Goal: Task Accomplishment & Management: Complete application form

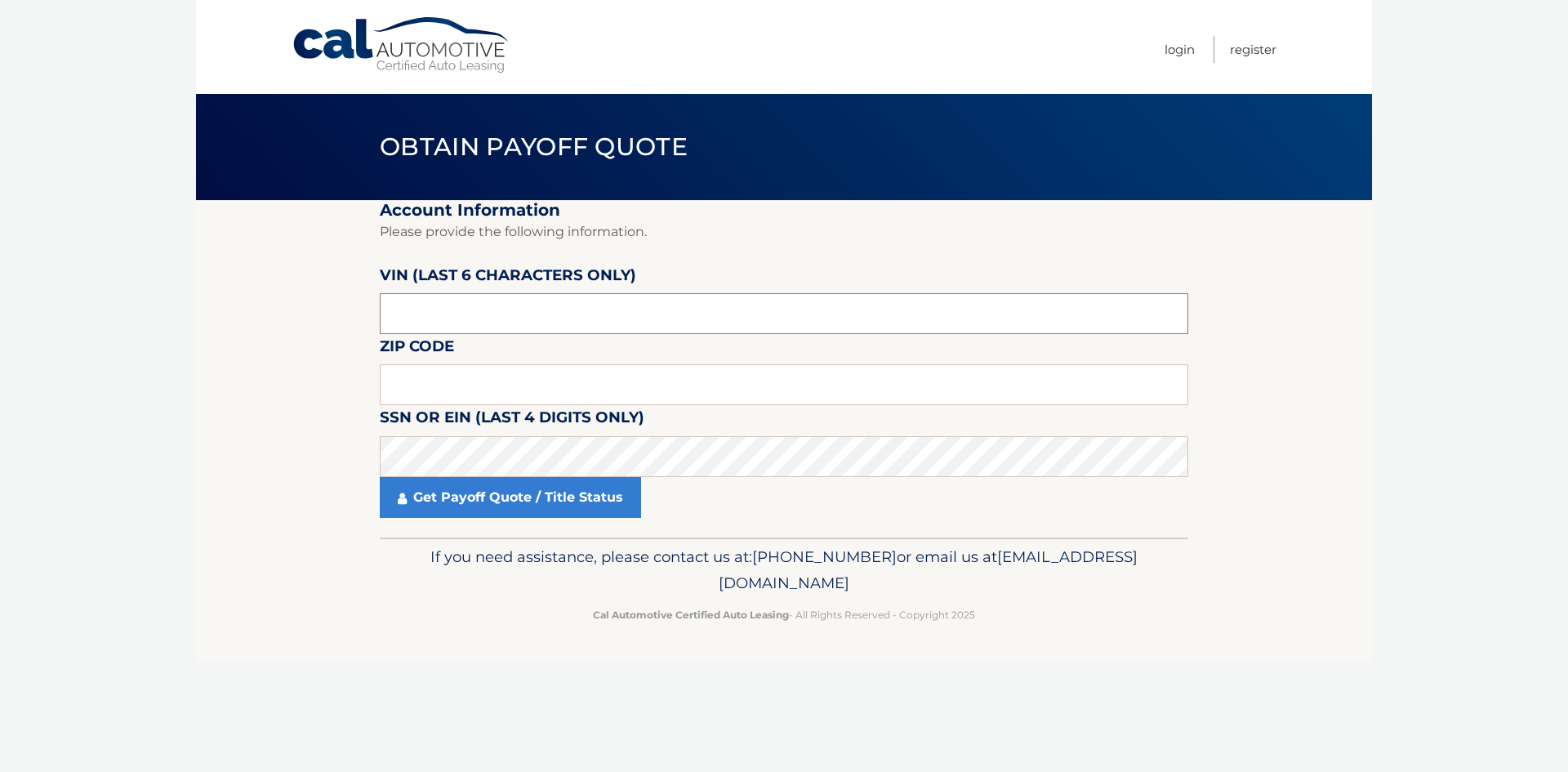
click at [484, 316] on input "text" at bounding box center [784, 314] width 808 height 40
click at [499, 319] on input "text" at bounding box center [784, 314] width 808 height 40
click at [468, 304] on input "text" at bounding box center [784, 314] width 808 height 40
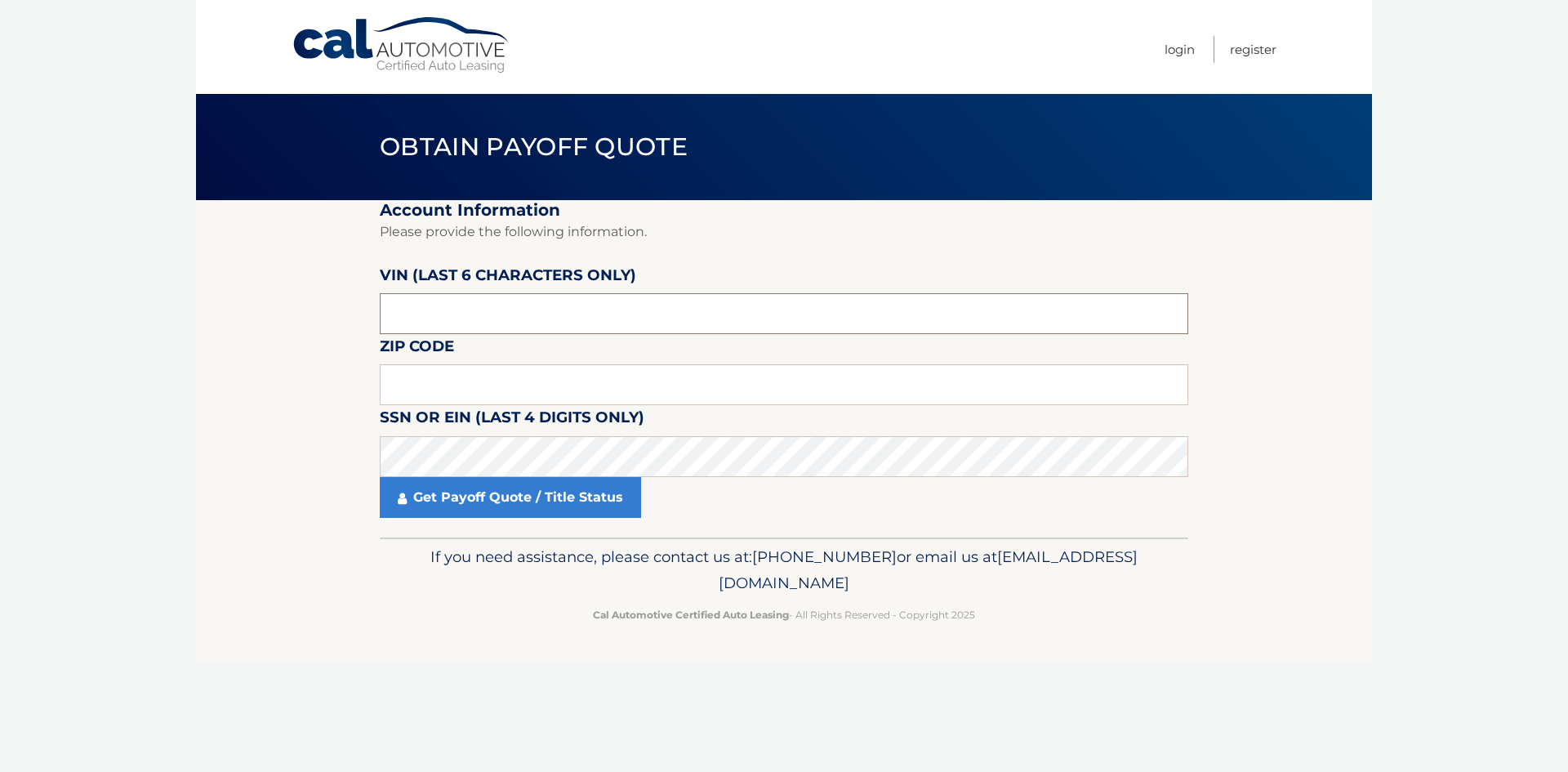
paste input "242138"
type input "242138"
click at [429, 370] on input "text" at bounding box center [784, 384] width 808 height 40
type input "33928"
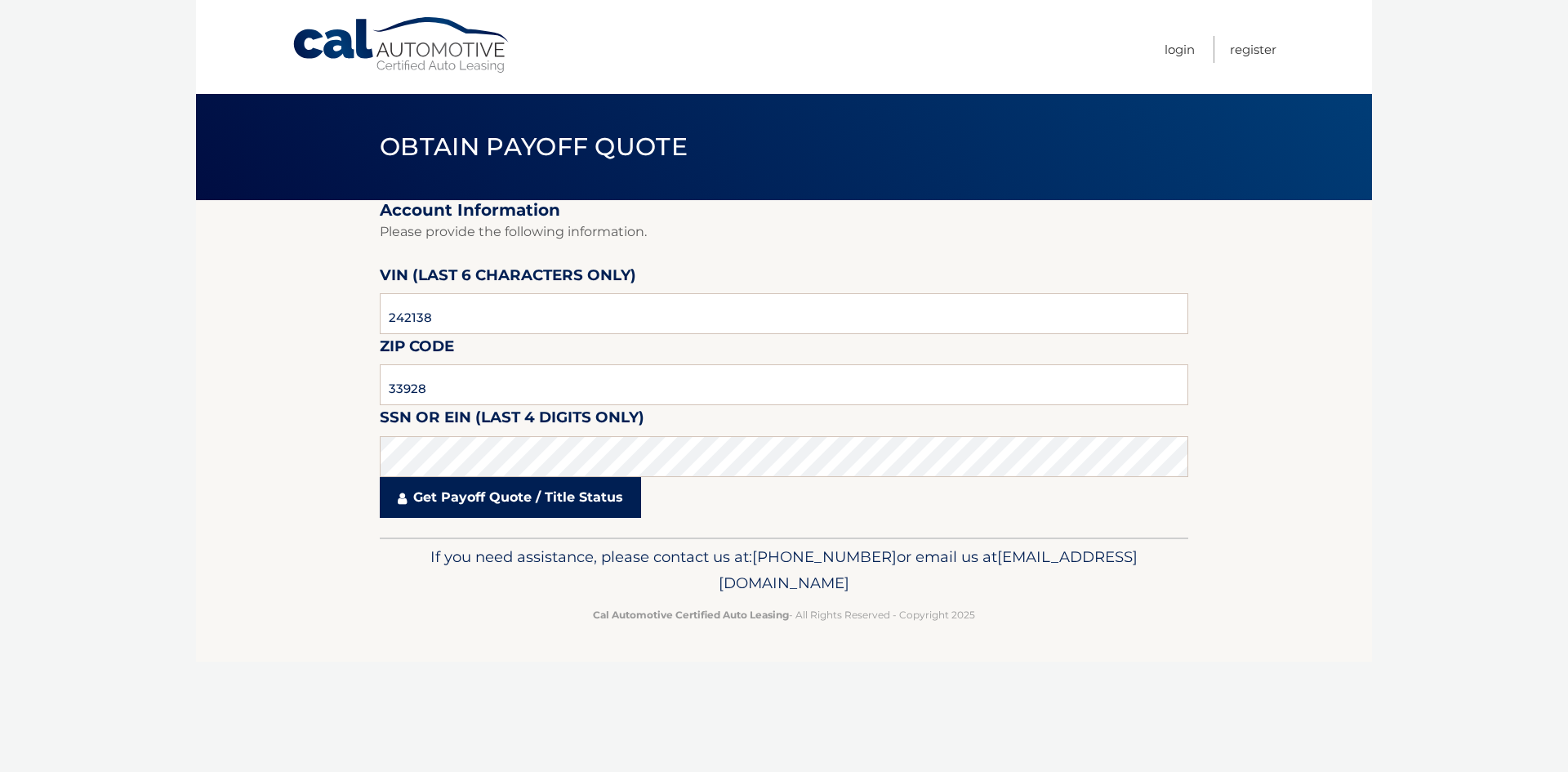
click at [449, 491] on link "Get Payoff Quote / Title Status" at bounding box center [511, 497] width 261 height 40
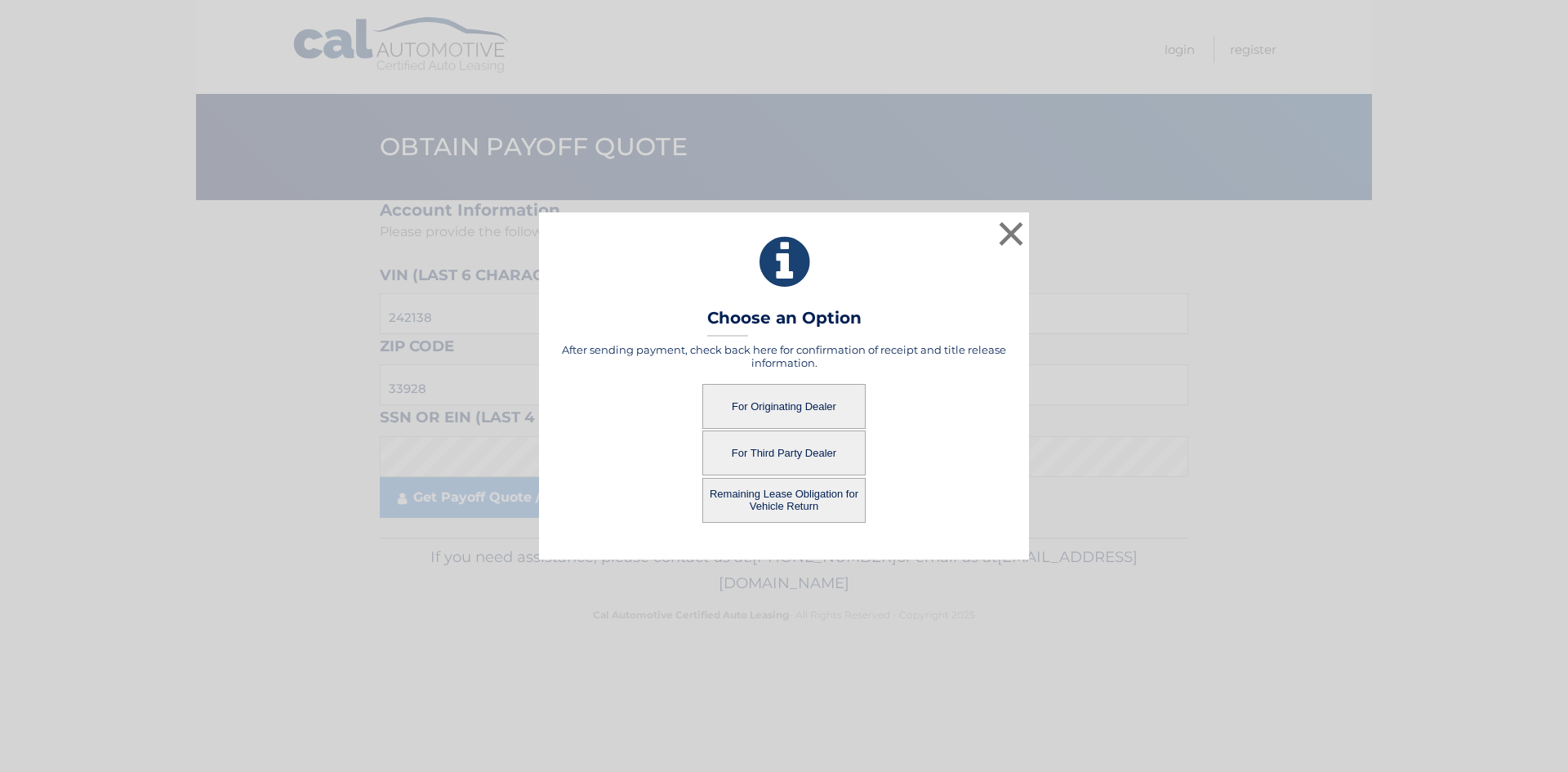
click at [786, 407] on button "For Originating Dealer" at bounding box center [784, 405] width 163 height 45
click at [789, 403] on button "For Originating Dealer" at bounding box center [784, 405] width 163 height 45
click at [1016, 243] on button "×" at bounding box center [1010, 233] width 33 height 33
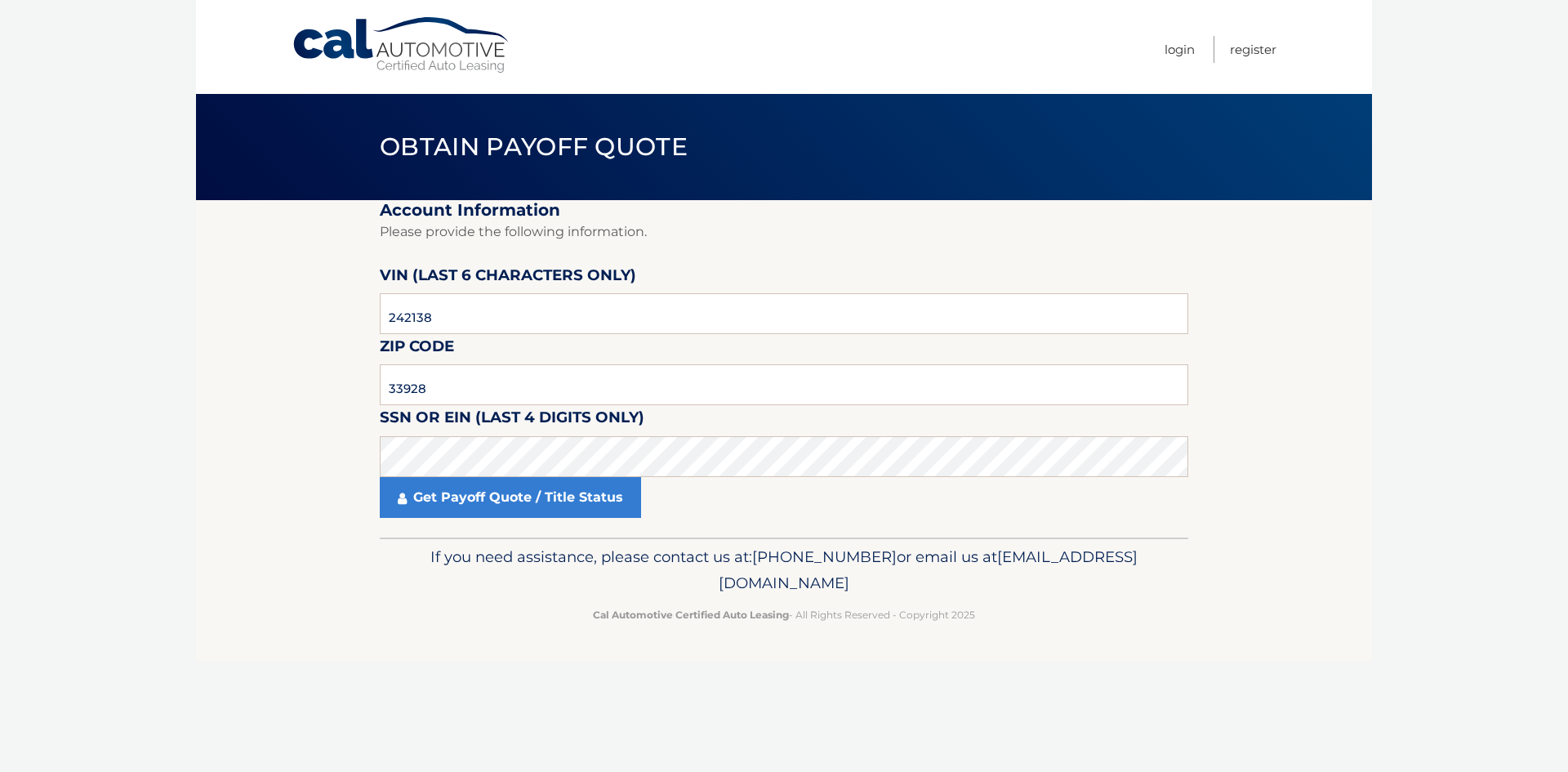
click at [442, 46] on link "Cal Automotive" at bounding box center [402, 45] width 221 height 58
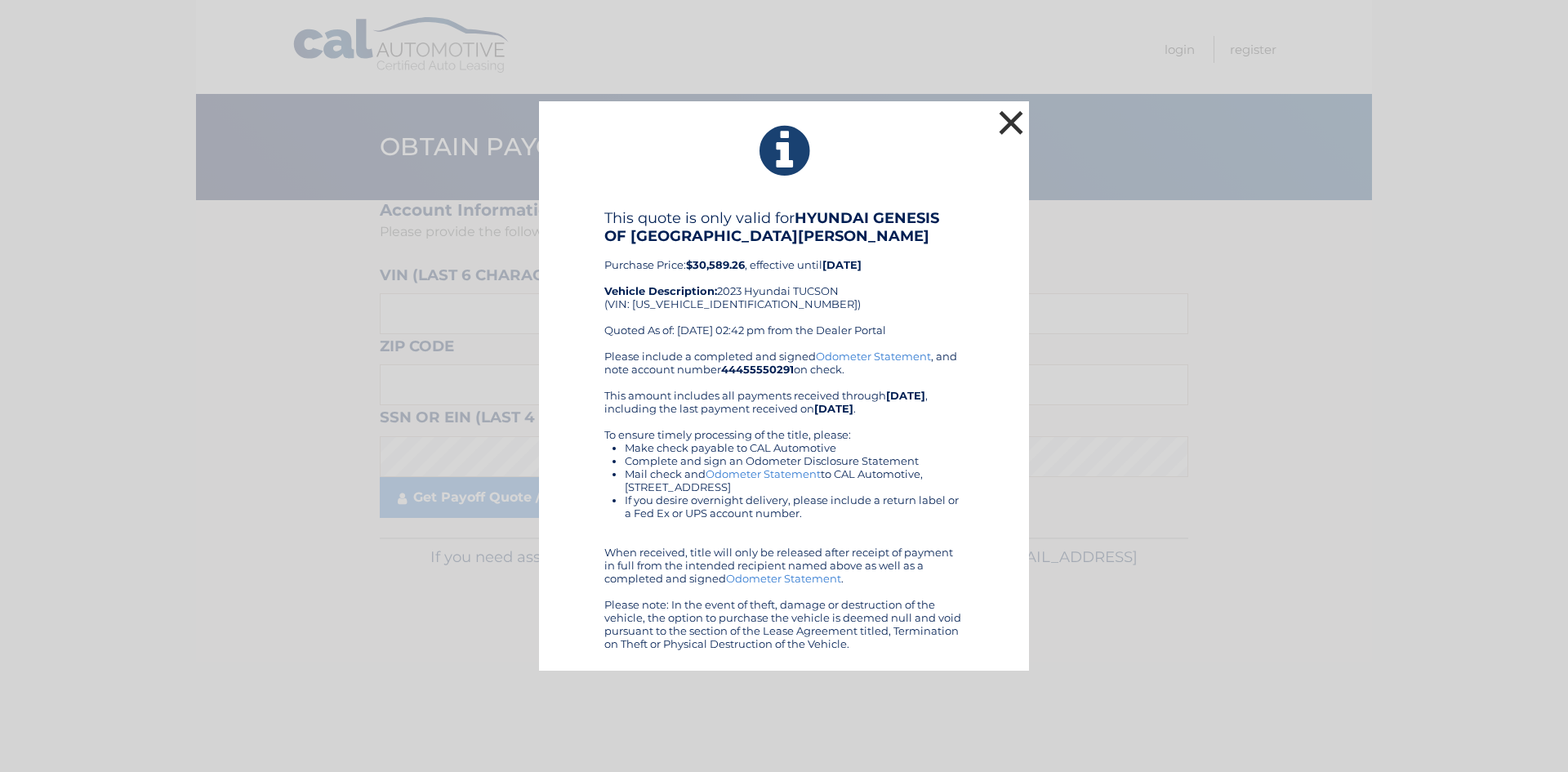
click at [1015, 111] on button "×" at bounding box center [1010, 122] width 33 height 33
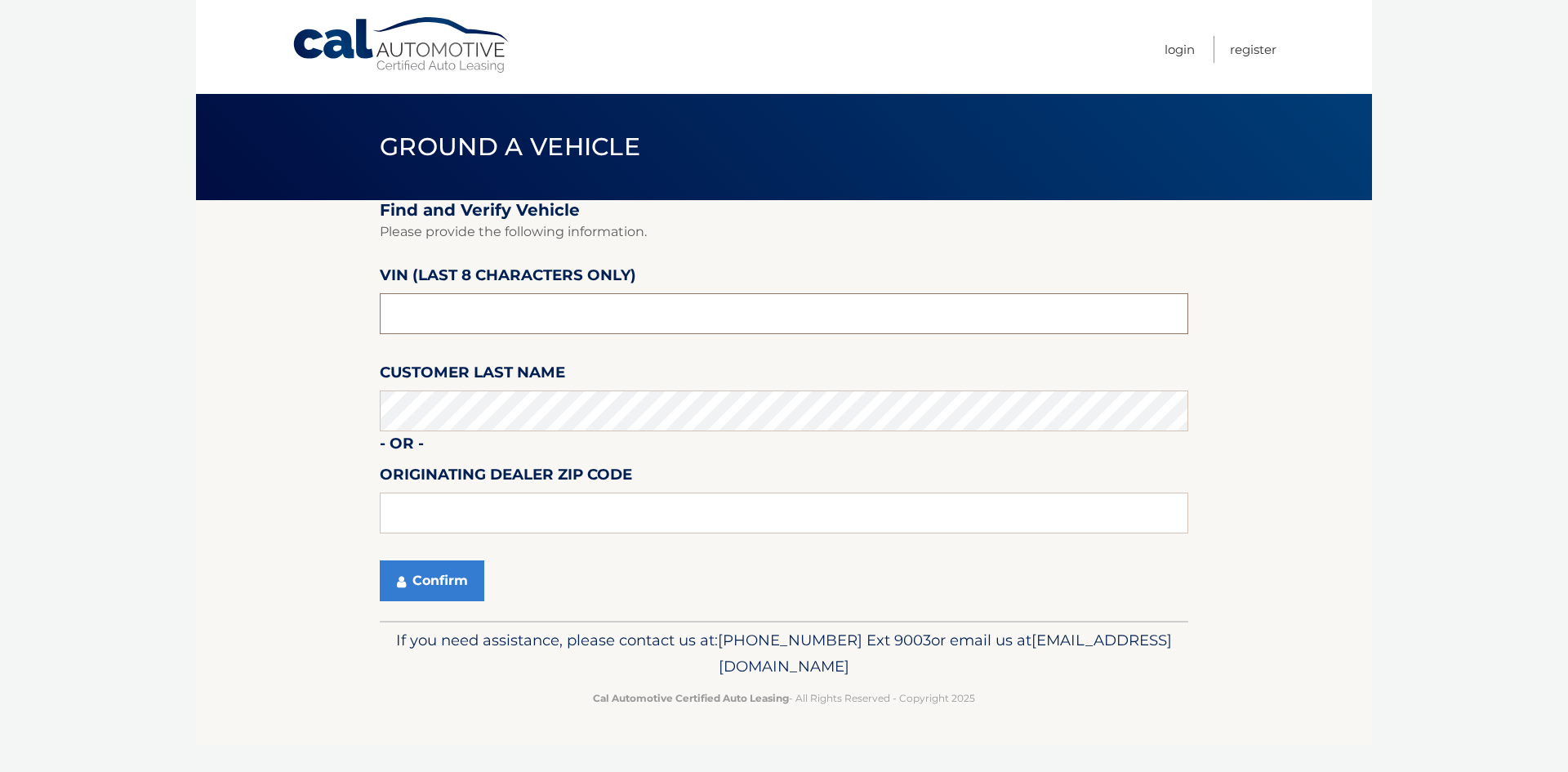
click at [470, 320] on input "text" at bounding box center [784, 314] width 808 height 40
click at [440, 320] on input "text" at bounding box center [784, 314] width 808 height 40
paste input "PH242138"
type input "PH242138"
click at [419, 572] on button "Confirm" at bounding box center [432, 581] width 104 height 40
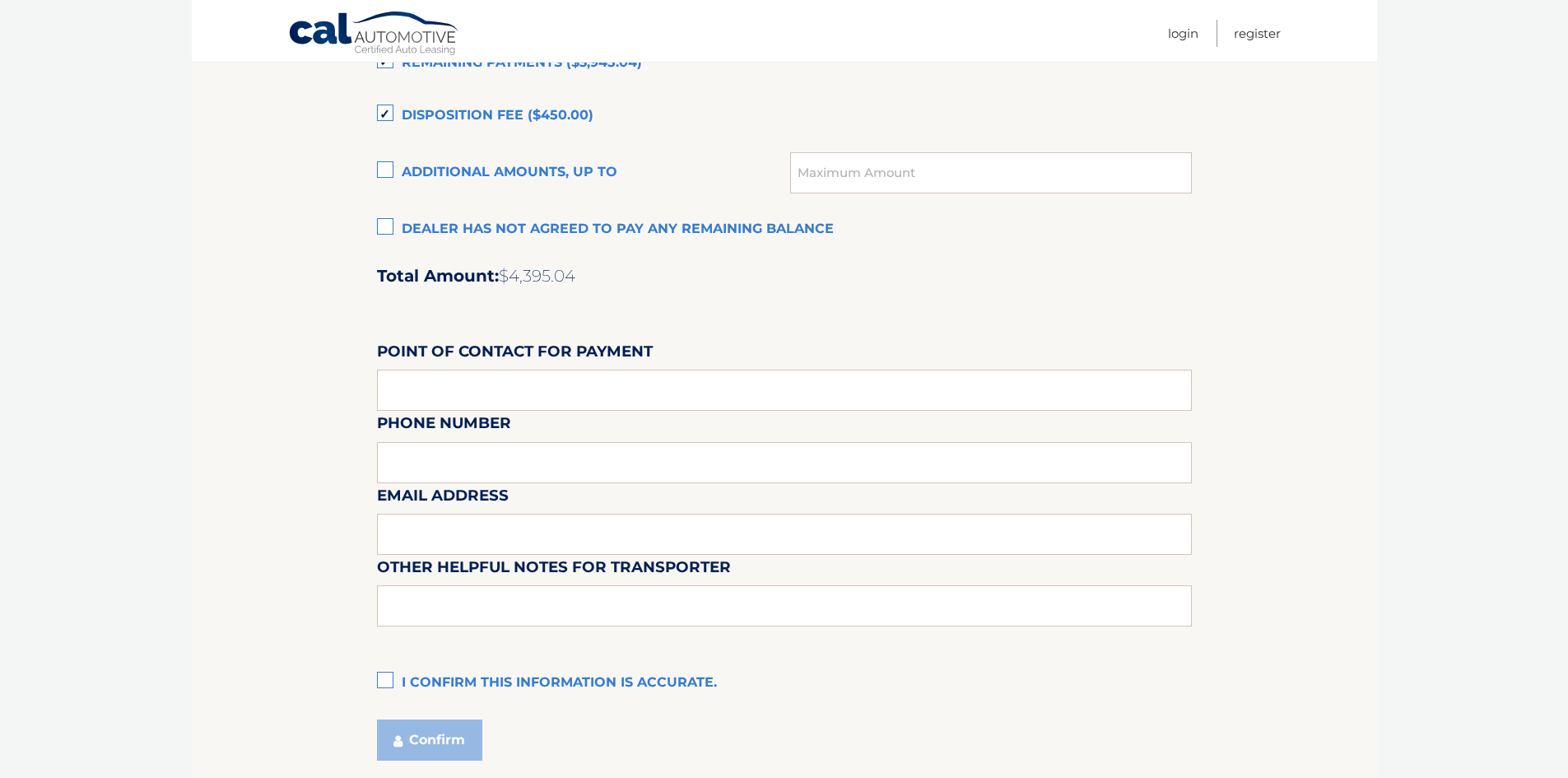
scroll to position [1187, 0]
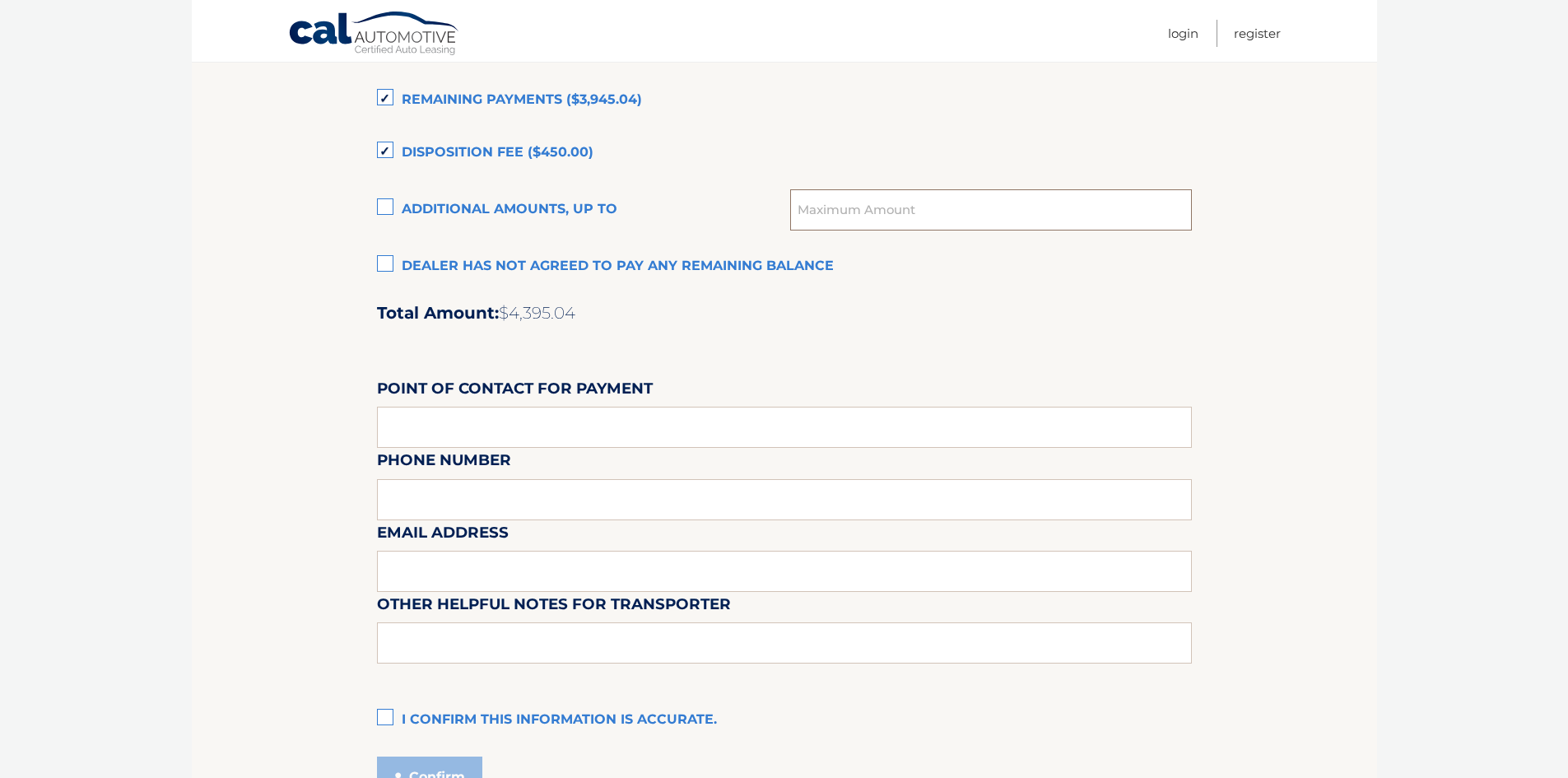
click at [901, 205] on input "text" at bounding box center [990, 210] width 401 height 41
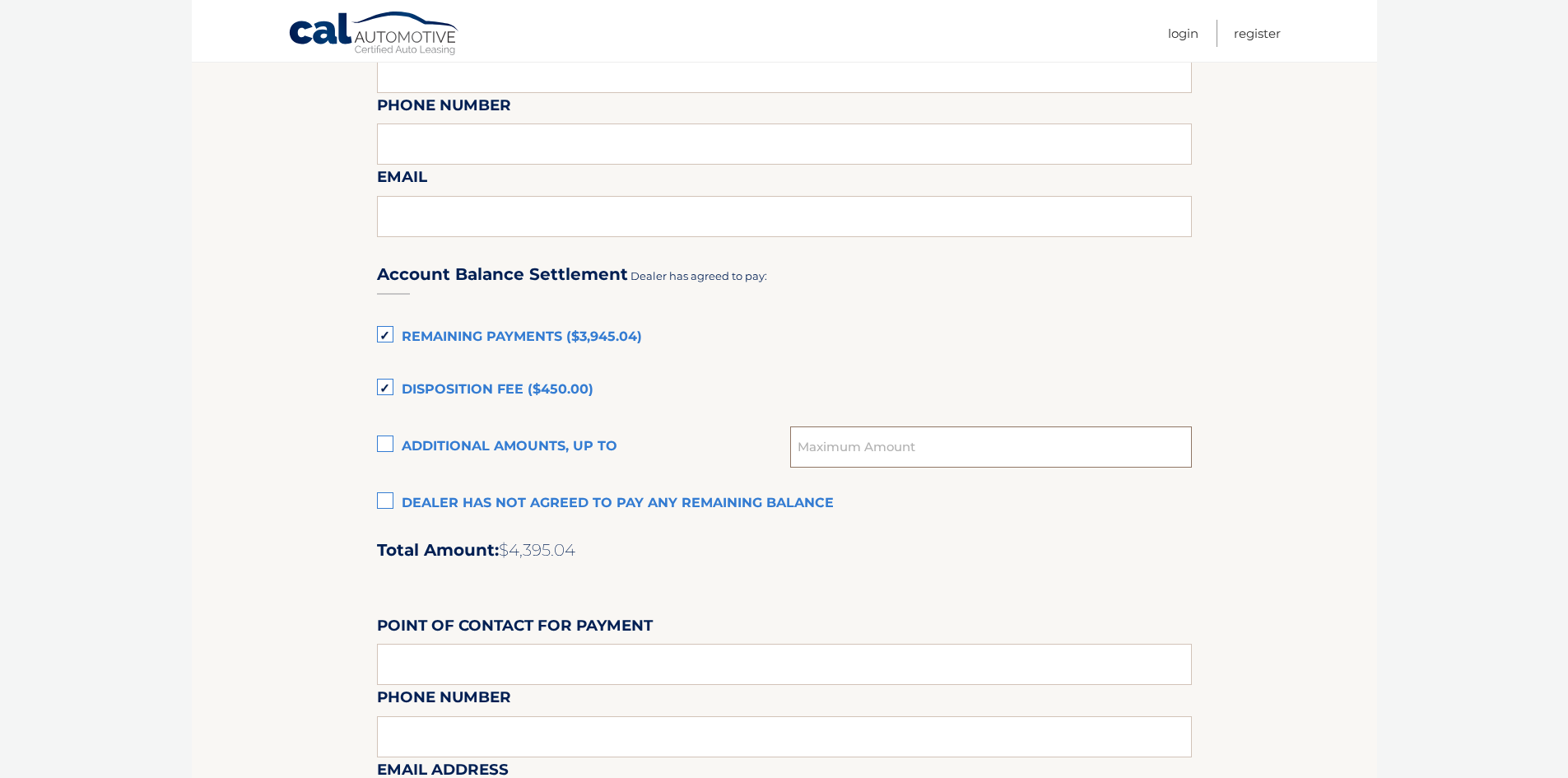
scroll to position [941, 0]
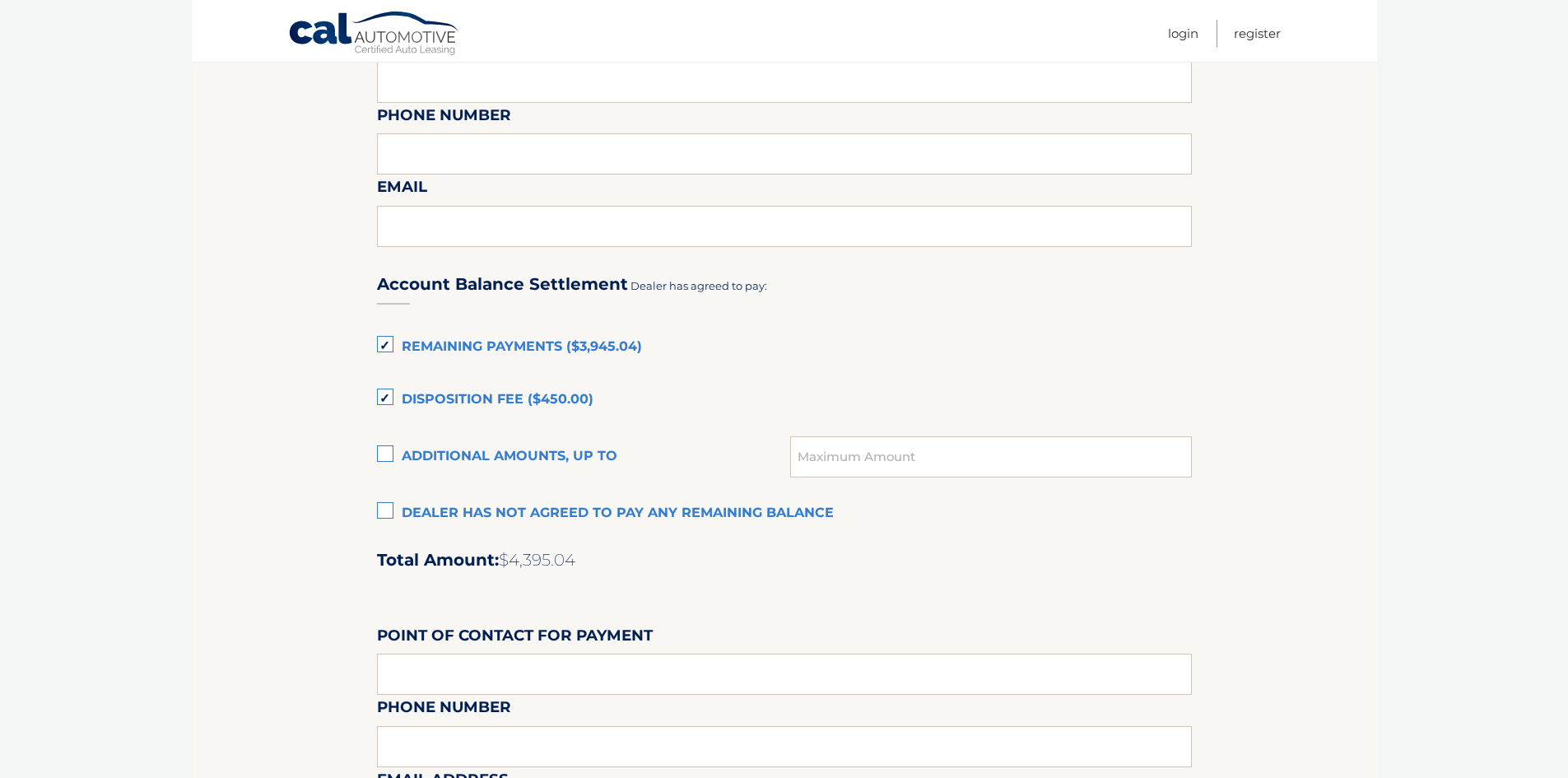
click at [389, 391] on label "Disposition Fee ($450.00)" at bounding box center [784, 400] width 815 height 33
click at [0, 0] on input "Disposition Fee ($450.00)" at bounding box center [0, 0] width 0 height 0
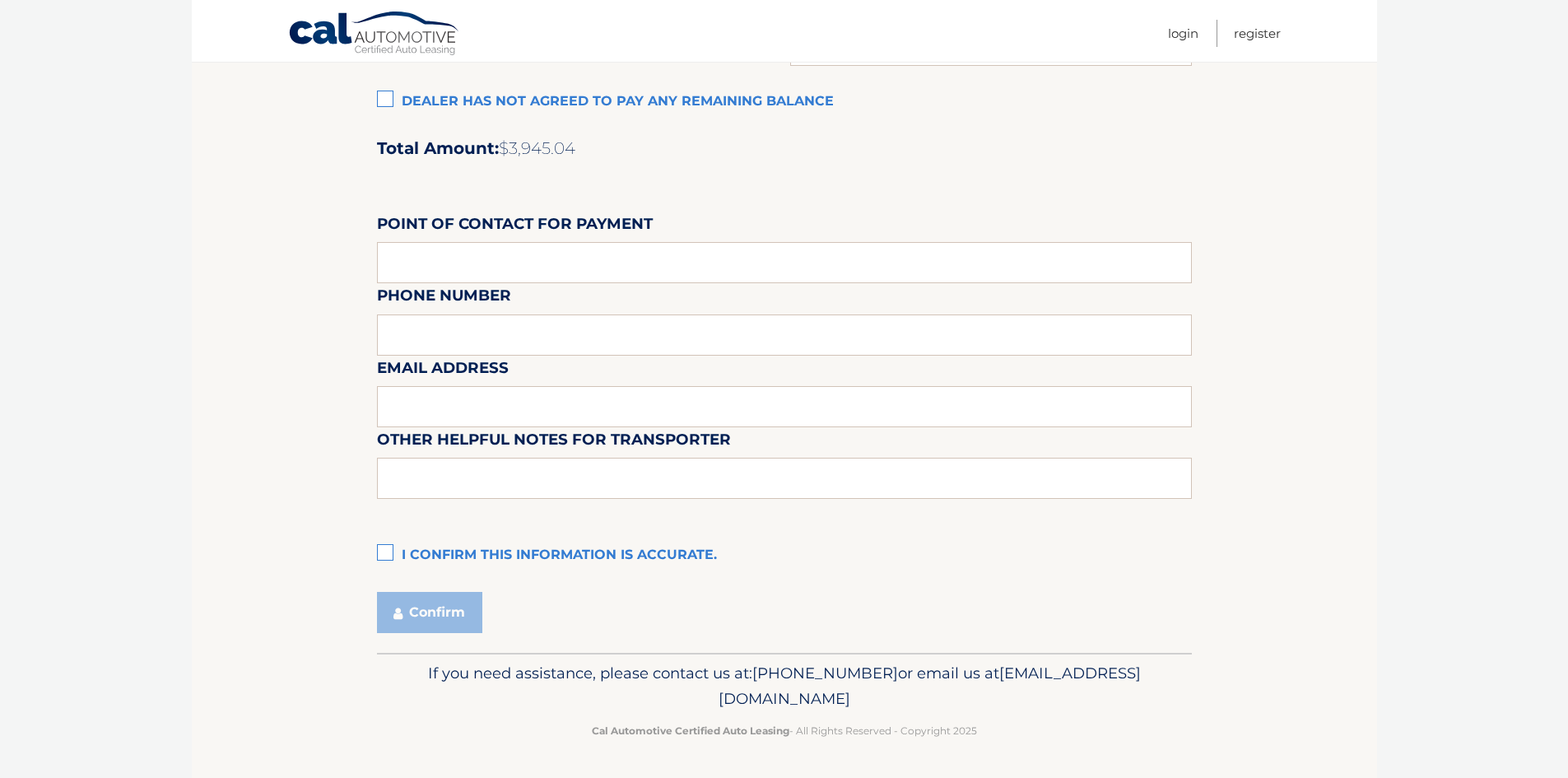
scroll to position [1270, 0]
